Goal: Communication & Community: Ask a question

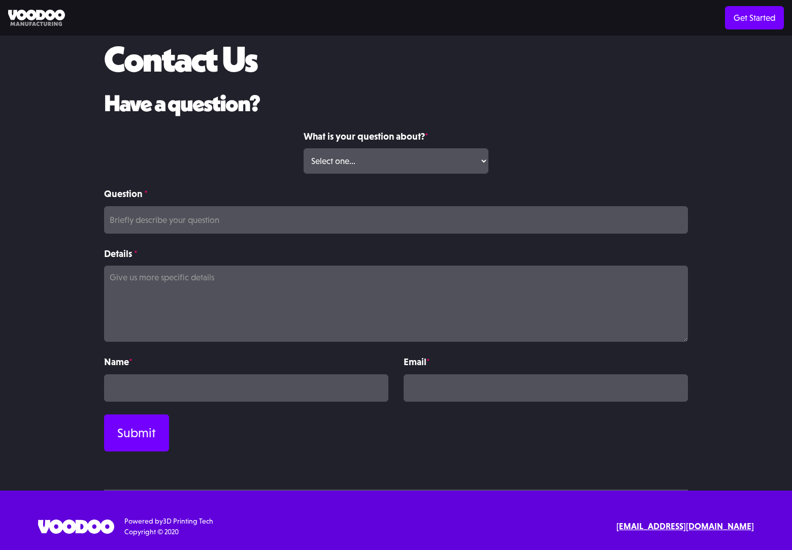
scroll to position [47, 0]
click at [395, 161] on select "Select one... Volume Print Order Direct Print Order Press/Media Inquiry Other" at bounding box center [395, 160] width 184 height 25
select select "Direct Print Order"
click at [303, 148] on select "Select one... Volume Print Order Direct Print Order Press/Media Inquiry Other" at bounding box center [395, 160] width 184 height 25
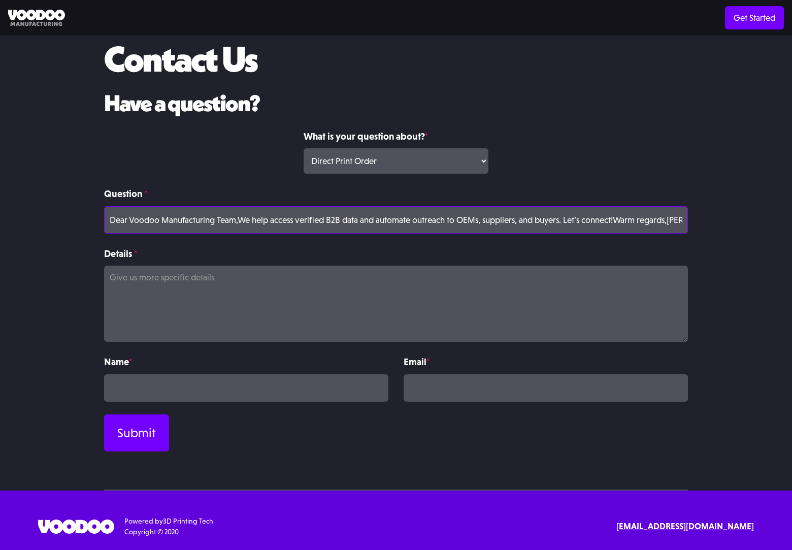
type input "Dear Voodoo Manufacturing Team,We help access verified B2B data and automate ou…"
type textarea "Dear Voodoo Manufacturing Team, I’m reaching out on behalf of WowLeads to explo…"
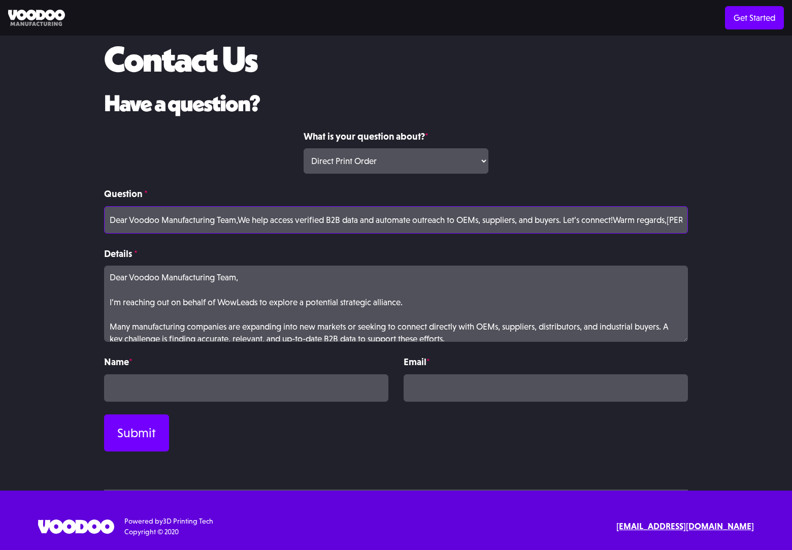
type input "Dear Voodoo Manufacturing Team,We help access verified B2B data and automate ou…"
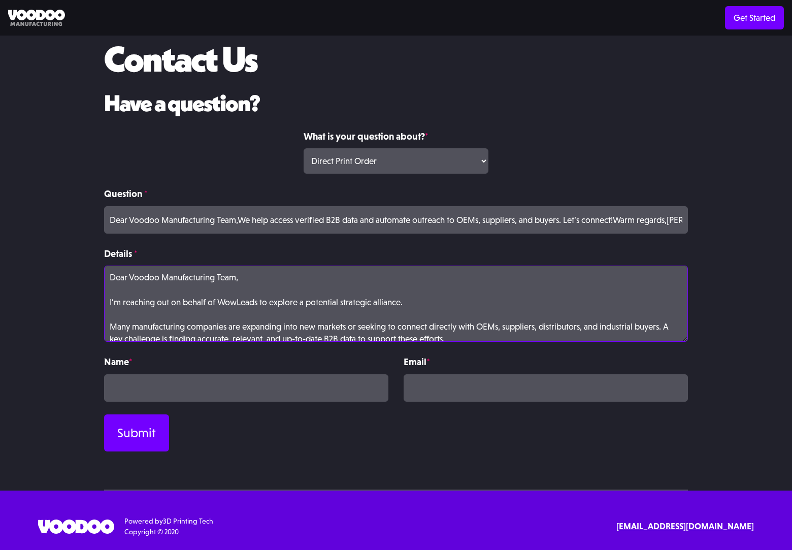
scroll to position [0, 0]
type textarea "Dear Voodoo Manufacturing Team, I’m reaching out on behalf of WowLeads to explo…"
click at [246, 387] on input "Contact Form" at bounding box center [246, 387] width 284 height 27
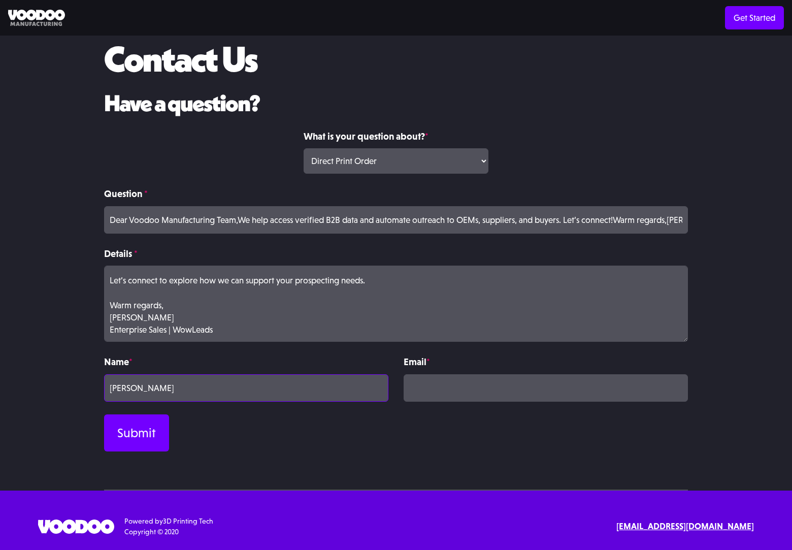
type input "[PERSON_NAME]"
click at [545, 387] on input "Contact Form" at bounding box center [545, 387] width 284 height 27
type input "[EMAIL_ADDRESS][DOMAIN_NAME]"
click at [136, 432] on input "Submit" at bounding box center [136, 432] width 65 height 37
type input "Please wait..."
